Goal: Navigation & Orientation: Find specific page/section

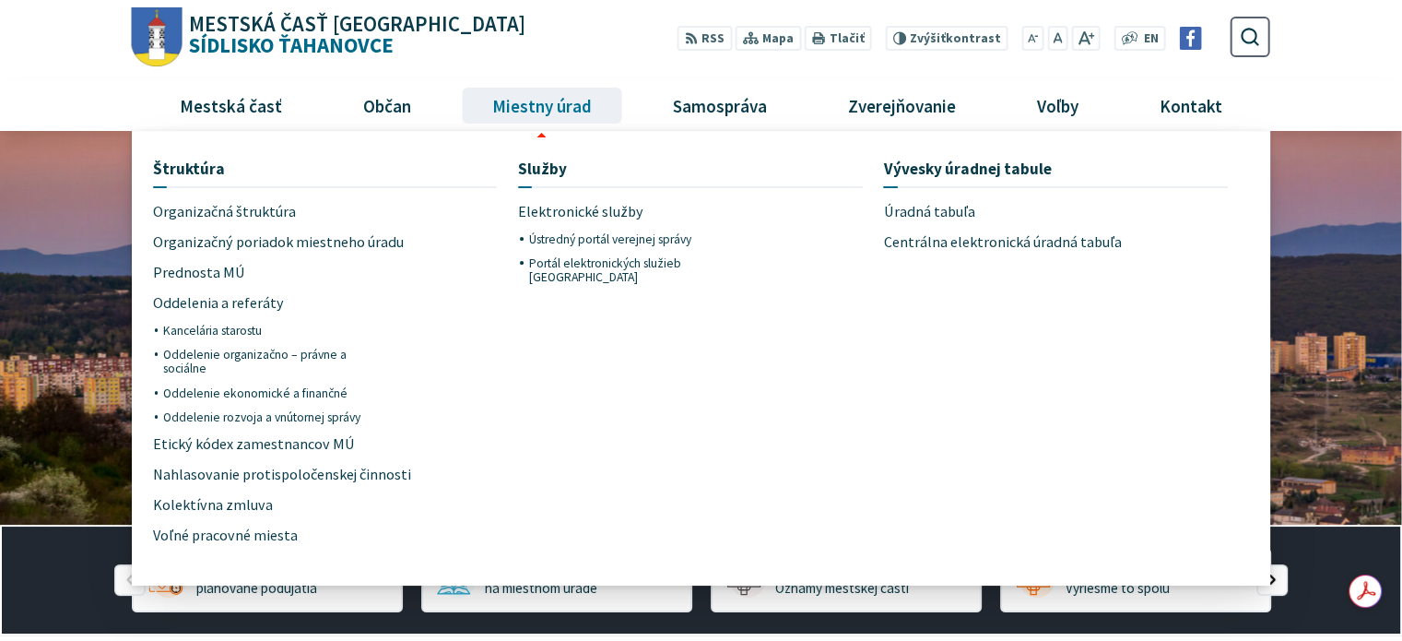
click at [508, 111] on span "Miestny úrad" at bounding box center [541, 105] width 113 height 50
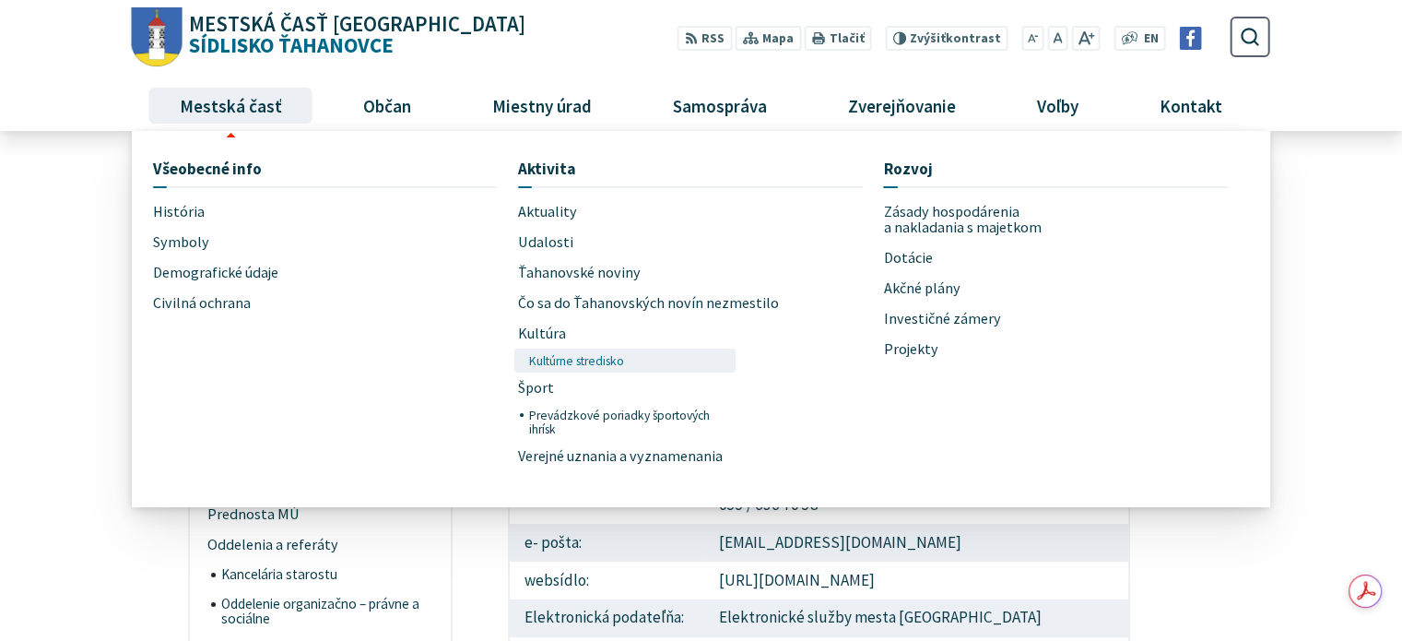
click at [553, 360] on span "Kultúrne stredisko" at bounding box center [575, 360] width 95 height 24
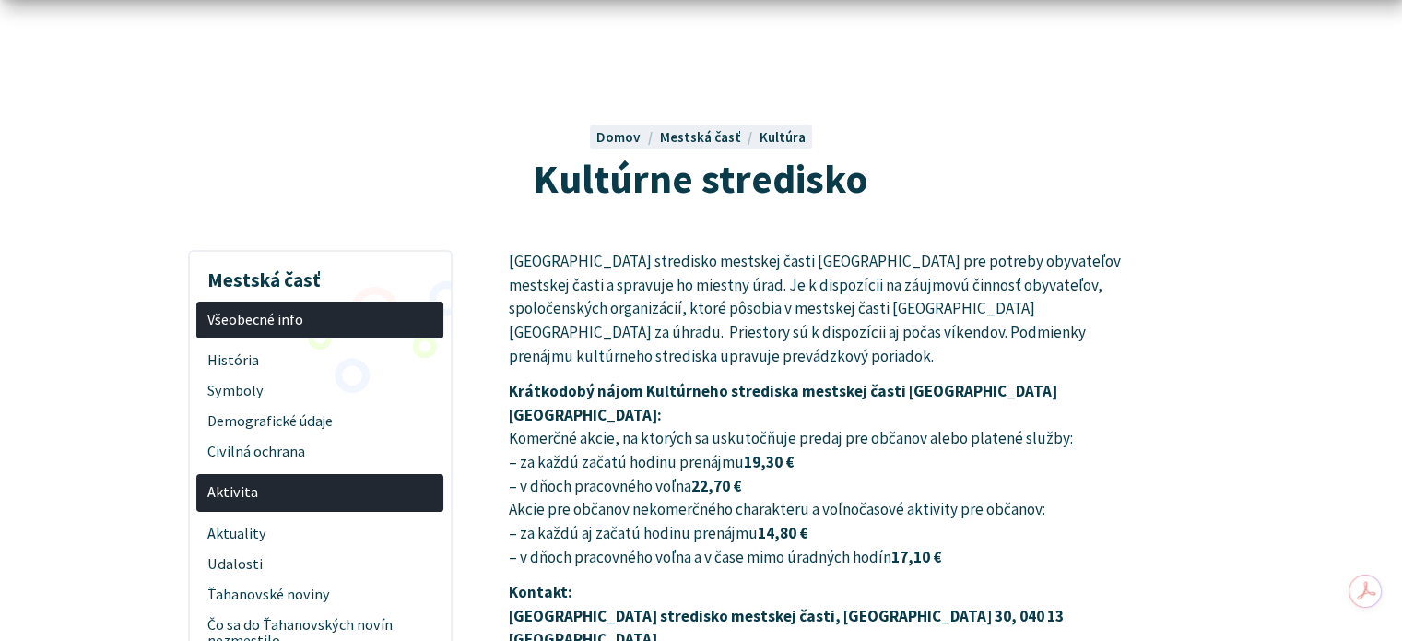
scroll to position [184, 0]
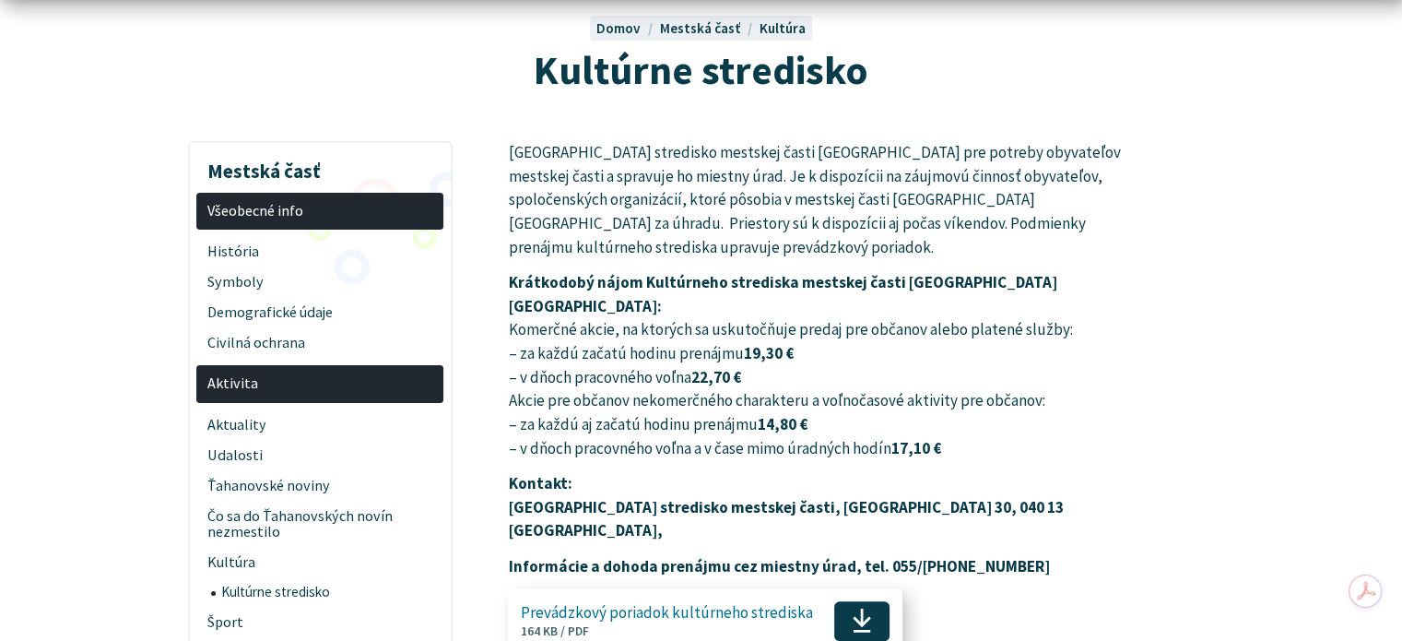
click at [749, 596] on span "Prevádzkový poriadok kultúrneho strediska Veľkosť a typ súboru 164 KB / PDF" at bounding box center [667, 620] width 292 height 49
